Goal: Task Accomplishment & Management: Use online tool/utility

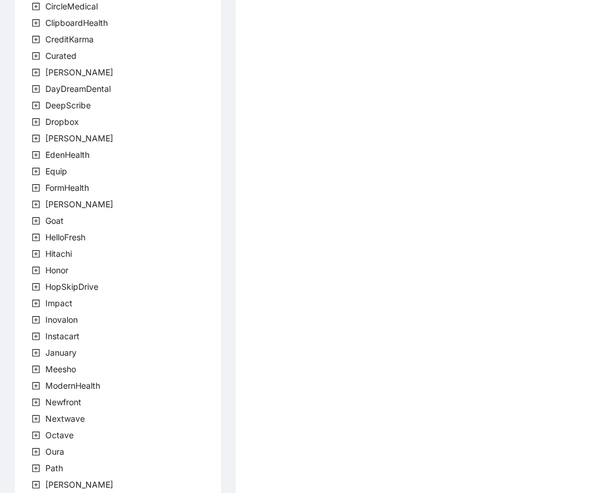
scroll to position [270, 0]
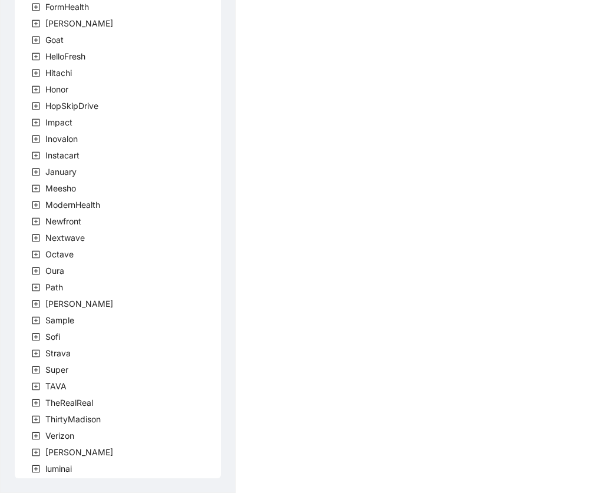
click at [34, 305] on icon "plus-square" at bounding box center [36, 304] width 8 height 8
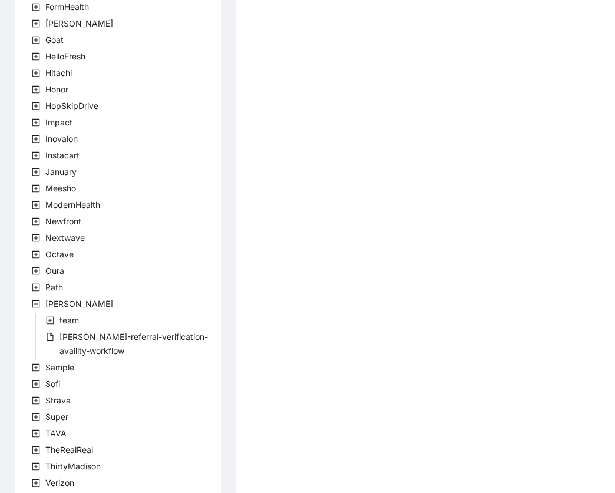
click at [49, 320] on icon "plus-square" at bounding box center [50, 321] width 4 height 4
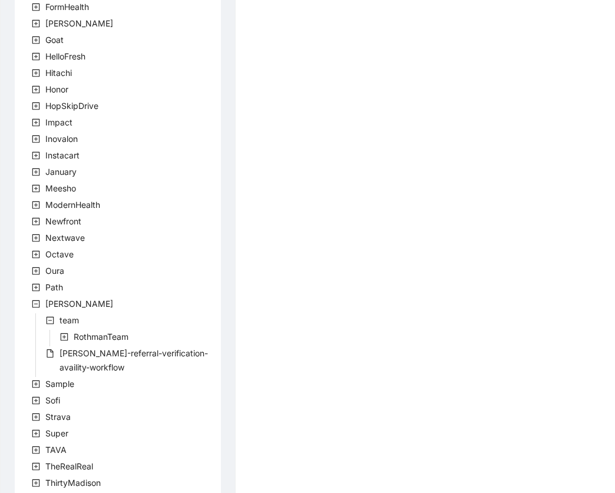
click at [65, 339] on icon "plus-square" at bounding box center [64, 337] width 8 height 8
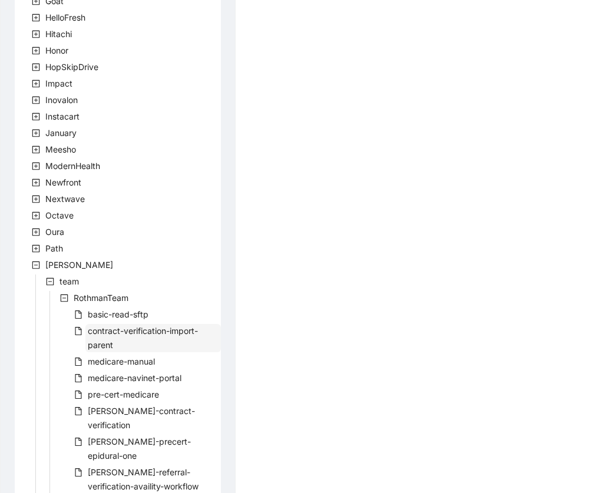
scroll to position [341, 0]
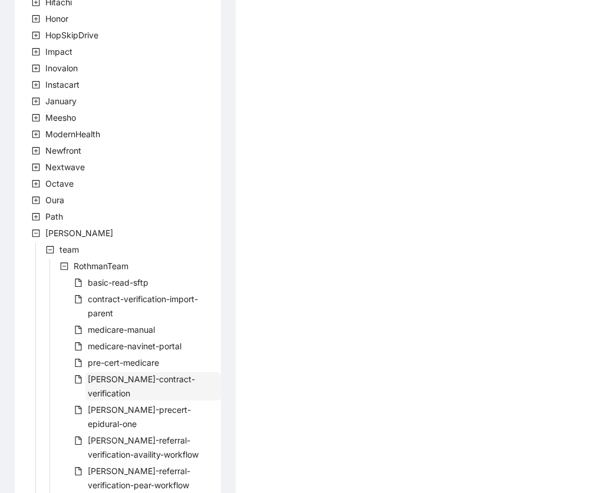
click at [133, 376] on span "[PERSON_NAME]-contract-verification" at bounding box center [141, 386] width 107 height 24
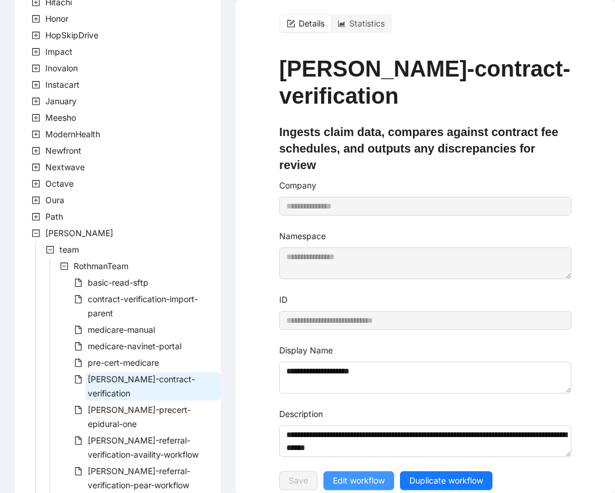
click at [366, 474] on span "Edit workflow" at bounding box center [359, 480] width 52 height 13
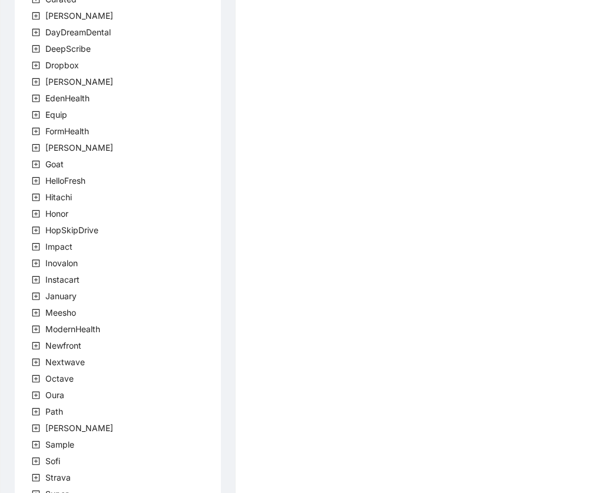
scroll to position [270, 0]
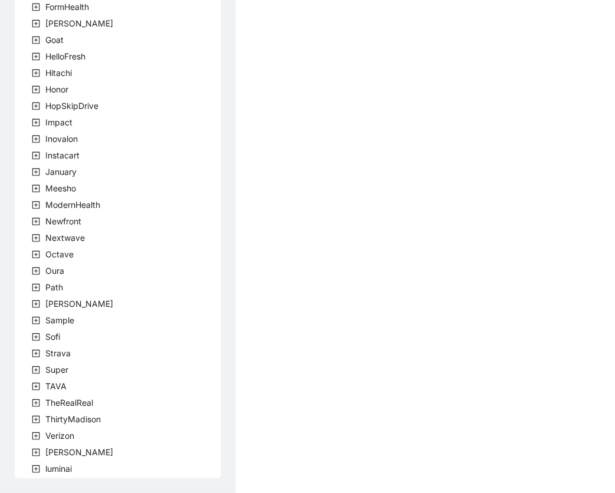
click at [37, 305] on icon "plus-square" at bounding box center [36, 304] width 8 height 8
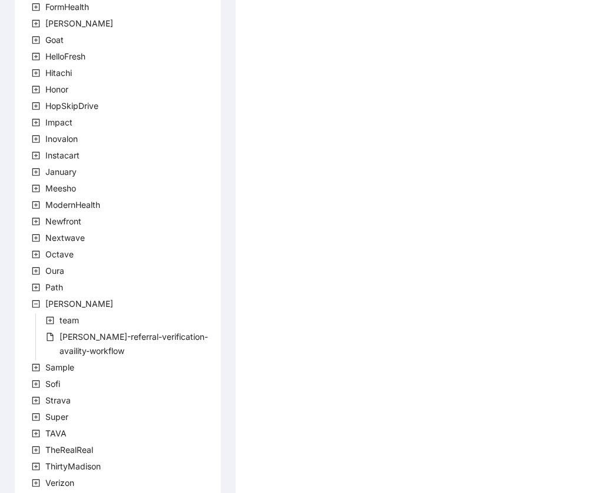
click at [54, 322] on icon "plus-square" at bounding box center [50, 320] width 8 height 8
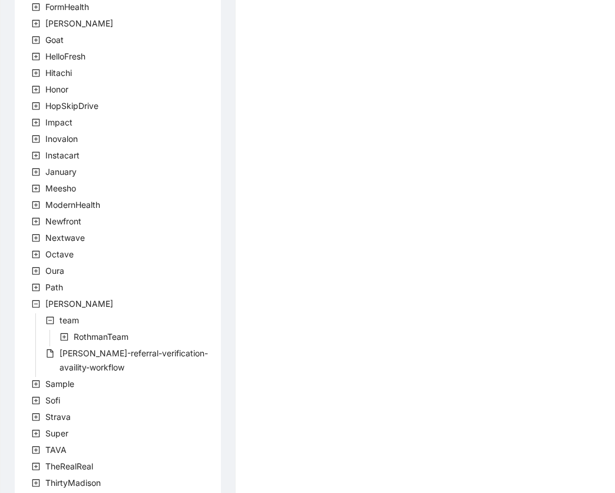
click at [68, 338] on icon "plus-square" at bounding box center [64, 337] width 8 height 8
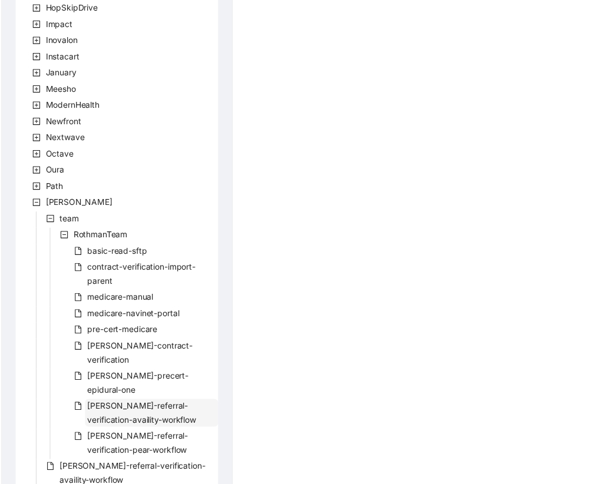
scroll to position [372, 0]
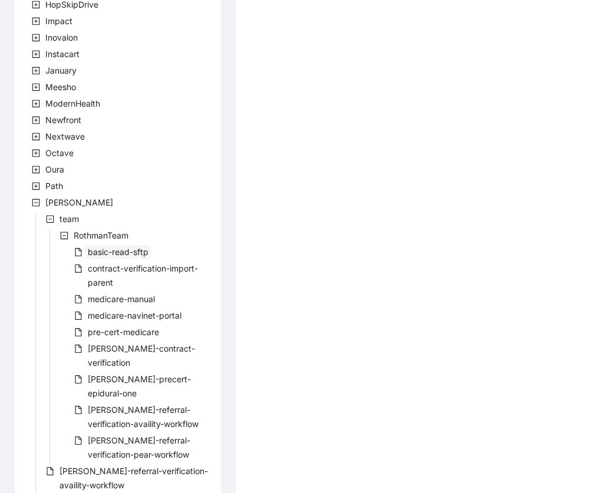
click at [121, 246] on span "basic-read-sftp" at bounding box center [117, 252] width 65 height 14
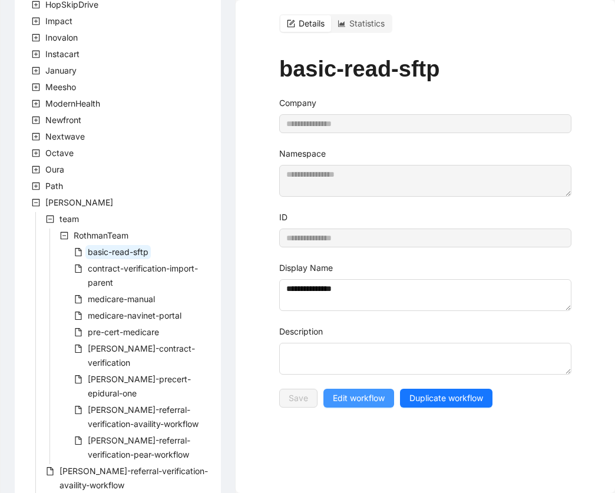
click at [376, 393] on span "Edit workflow" at bounding box center [359, 398] width 52 height 13
